Goal: Information Seeking & Learning: Find specific fact

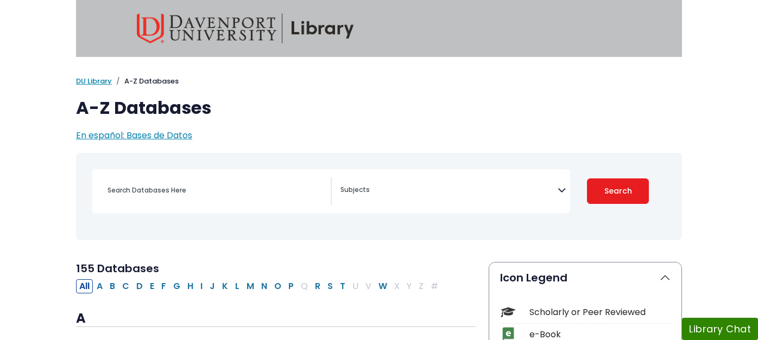
select select "Database Subject Filter"
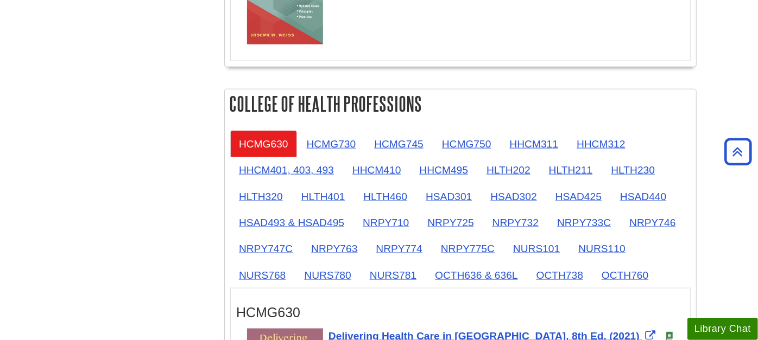
scroll to position [904, 0]
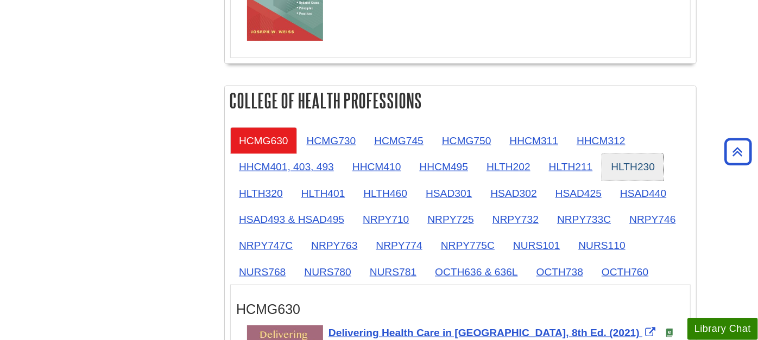
click at [643, 157] on link "HLTH230" at bounding box center [632, 167] width 61 height 27
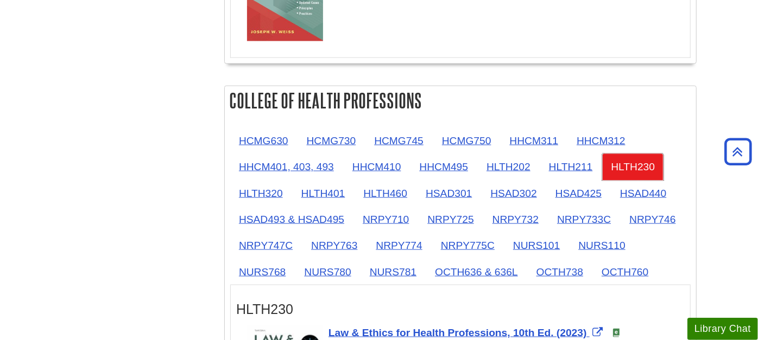
click at [630, 160] on link "HLTH230" at bounding box center [632, 167] width 61 height 27
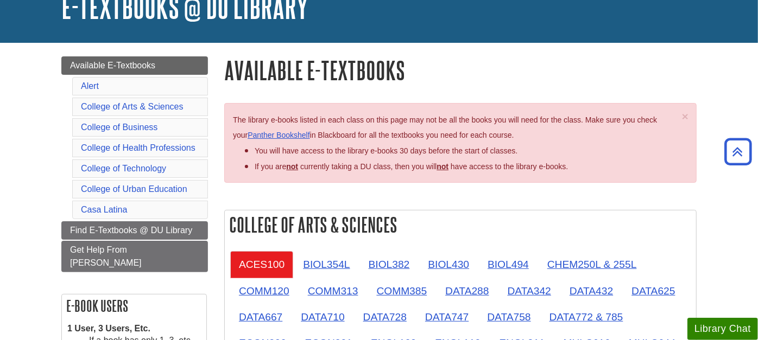
scroll to position [60, 0]
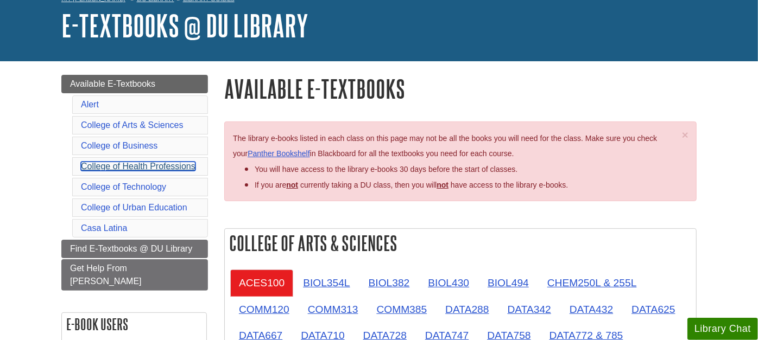
click at [138, 164] on link "College of Health Professions" at bounding box center [138, 166] width 115 height 9
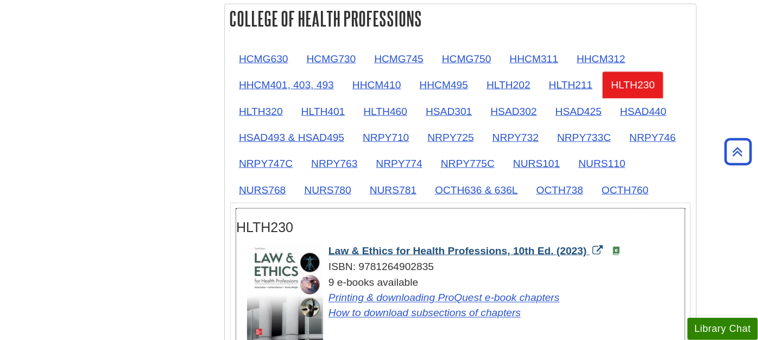
drag, startPoint x: 324, startPoint y: 245, endPoint x: 588, endPoint y: 242, distance: 264.9
click at [588, 244] on div "Law & Ethics for Health Professions, 10th Ed. (2023) ISBN: 9781264902835 9 e-bo…" at bounding box center [466, 283] width 438 height 78
copy span "Law & Ethics for Health Professions, 10th Ed. (2023)"
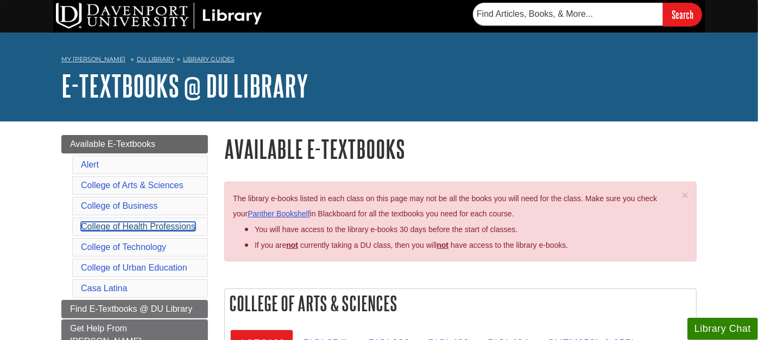
click at [111, 223] on link "College of Health Professions" at bounding box center [138, 226] width 115 height 9
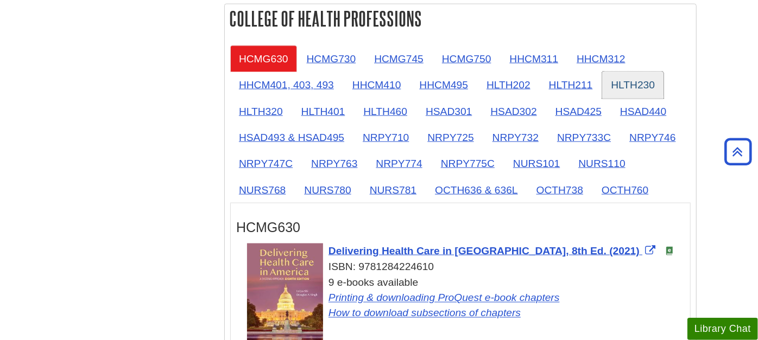
click at [636, 83] on link "HLTH230" at bounding box center [632, 85] width 61 height 27
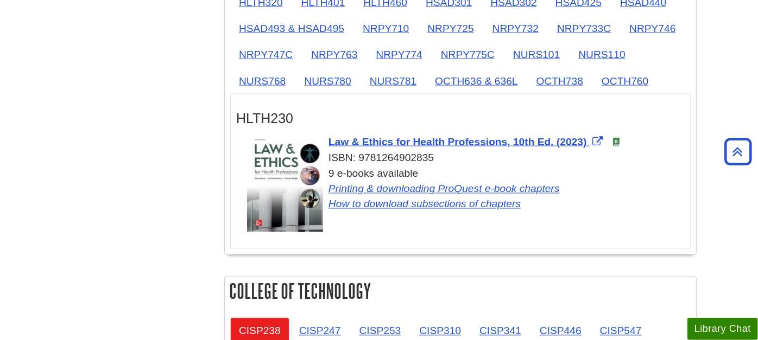
scroll to position [1107, 0]
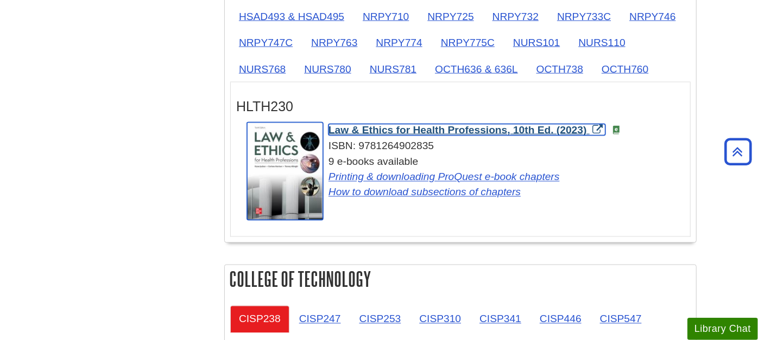
click at [459, 124] on span "Law & Ethics for Health Professions, 10th Ed. (2023)" at bounding box center [457, 129] width 258 height 11
